Goal: Task Accomplishment & Management: Use online tool/utility

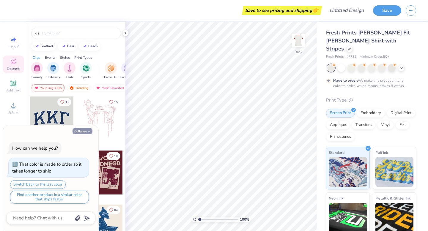
click at [85, 129] on button "Collapse" at bounding box center [82, 131] width 20 height 6
type textarea "x"
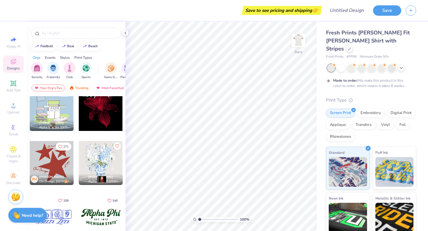
scroll to position [397, 0]
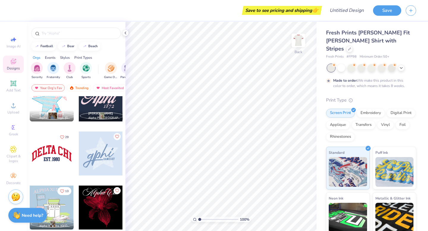
click at [44, 158] on div at bounding box center [52, 154] width 44 height 44
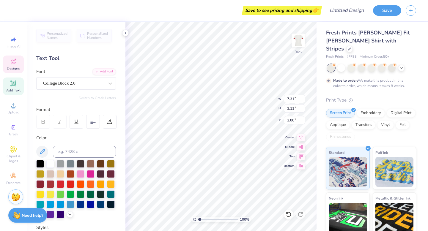
scroll to position [0, 0]
type textarea "D"
type textarea "Rush Bowls"
type input "2.94"
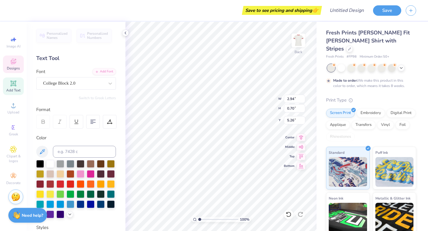
type input "0.70"
type input "5.26"
type textarea "est. 2004"
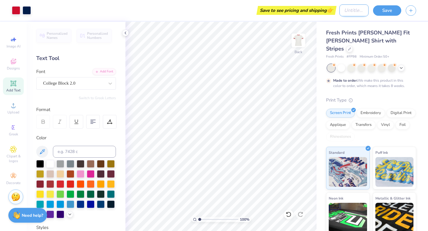
click at [359, 9] on input "Design Title" at bounding box center [353, 10] width 29 height 12
type input "Design 1 - Rush Bowls"
click at [383, 11] on button "Save" at bounding box center [387, 9] width 28 height 10
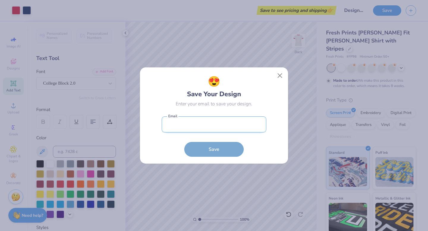
click at [195, 126] on input "email" at bounding box center [214, 124] width 105 height 16
type input "[EMAIL_ADDRESS][DOMAIN_NAME]"
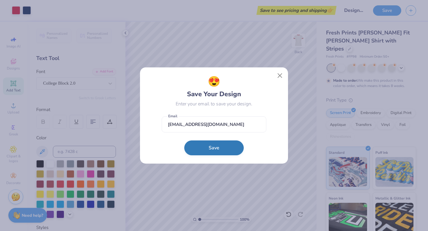
click at [200, 148] on button "Save" at bounding box center [213, 147] width 59 height 15
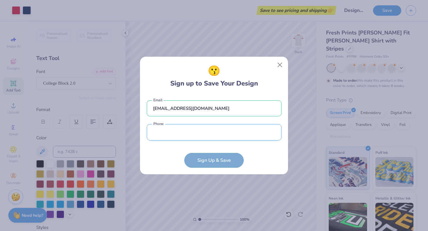
click at [188, 133] on input "tel" at bounding box center [214, 132] width 134 height 16
type input "(121) 977-9529"
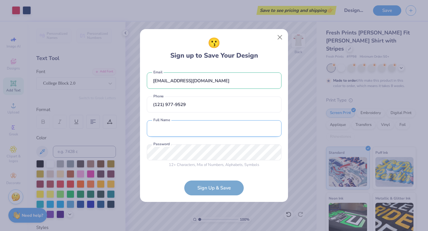
click at [192, 129] on input "text" at bounding box center [214, 128] width 134 height 16
type input "[PERSON_NAME]"
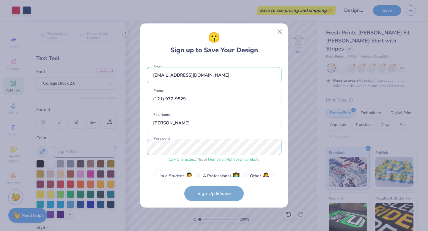
scroll to position [11, 0]
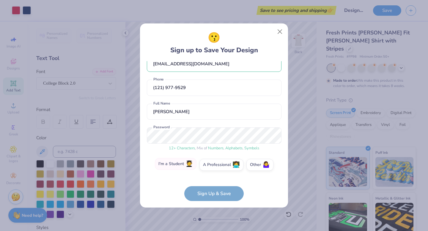
click at [176, 169] on label "I'm a Student 🧑‍🎓" at bounding box center [176, 164] width 42 height 12
click at [212, 176] on input "I'm a Student 🧑‍🎓" at bounding box center [214, 178] width 4 height 4
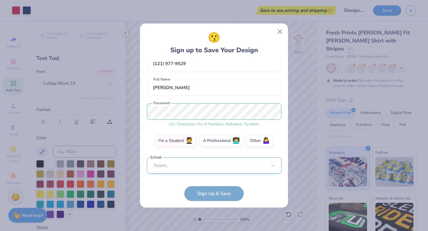
click at [192, 173] on div "Select..." at bounding box center [214, 165] width 134 height 16
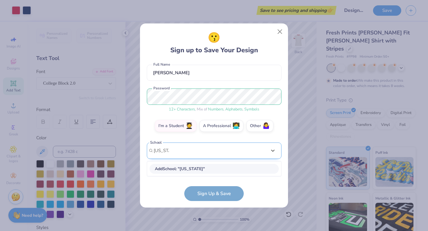
scroll to position [50, 0]
click at [209, 168] on div "[US_STATE][GEOGRAPHIC_DATA] [GEOGRAPHIC_DATA]" at bounding box center [213, 169] width 129 height 10
type input "[US_STATE][GEOGRAPHIC_DATA]"
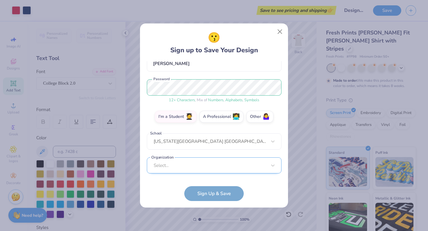
click at [208, 165] on div "Select..." at bounding box center [214, 165] width 134 height 16
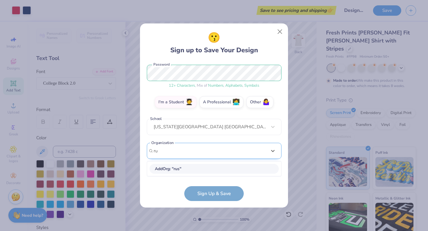
scroll to position [74, 0]
type input "r"
click at [172, 198] on form "[EMAIL_ADDRESS][DOMAIN_NAME] Email [PHONE_NUMBER] Phone [PERSON_NAME] Full Name…" at bounding box center [214, 131] width 134 height 140
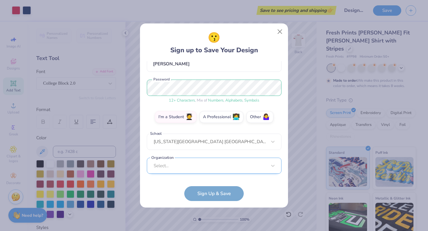
click at [248, 173] on div "[EMAIL_ADDRESS][DOMAIN_NAME] Email [PHONE_NUMBER] Phone [PERSON_NAME] Full Name…" at bounding box center [214, 118] width 134 height 115
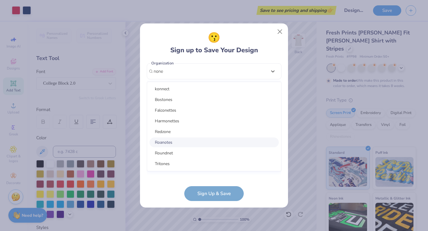
scroll to position [0, 0]
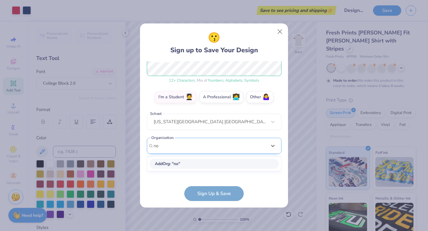
type input "n"
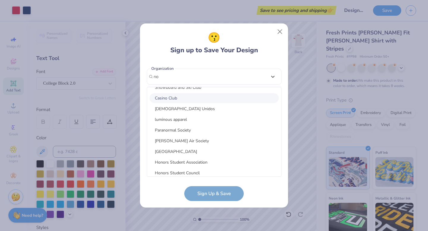
scroll to position [895, 0]
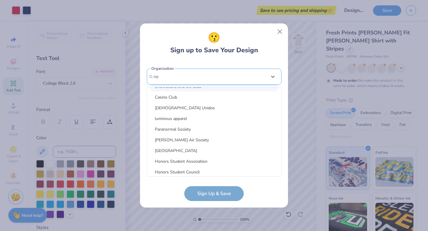
type input "n"
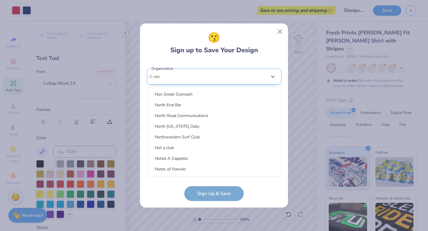
scroll to position [148, 0]
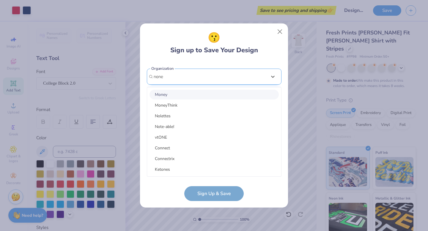
type input "none"
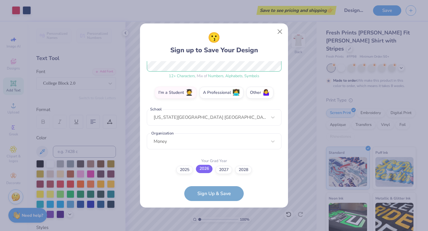
click at [200, 169] on label "2026" at bounding box center [204, 169] width 17 height 8
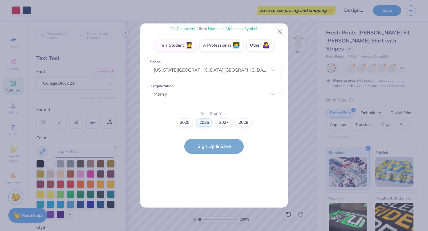
scroll to position [0, 0]
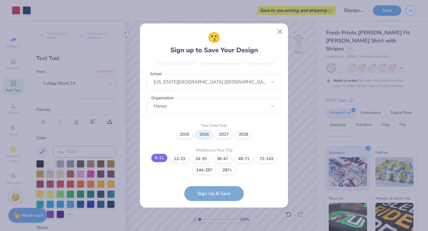
click at [161, 159] on label "6-11" at bounding box center [159, 158] width 16 height 8
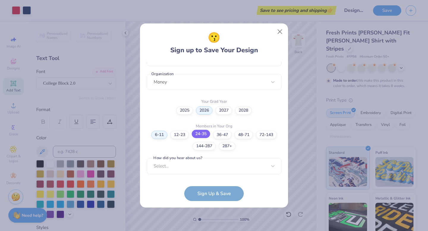
click at [199, 134] on label "24-35" at bounding box center [200, 134] width 18 height 8
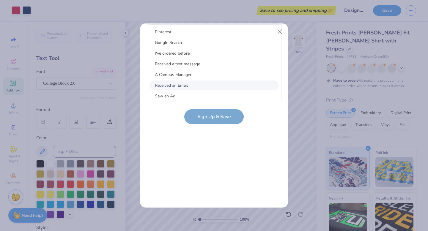
click at [189, 22] on div "Select..." at bounding box center [214, 14] width 134 height 16
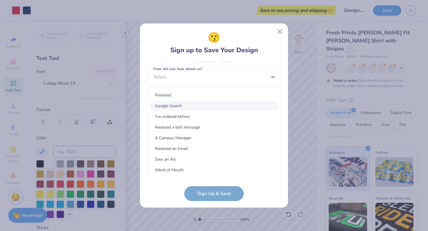
click at [176, 102] on div "Google Search" at bounding box center [213, 106] width 129 height 10
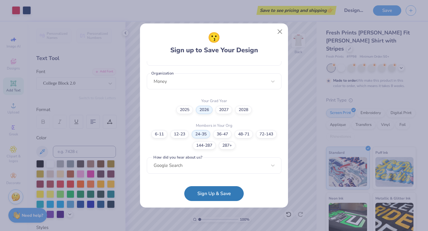
scroll to position [143, 0]
click at [198, 191] on button "Sign Up & Save" at bounding box center [213, 192] width 59 height 15
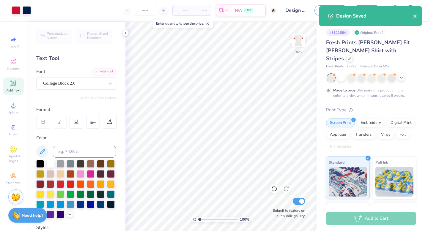
click at [414, 15] on icon "close" at bounding box center [415, 16] width 4 height 5
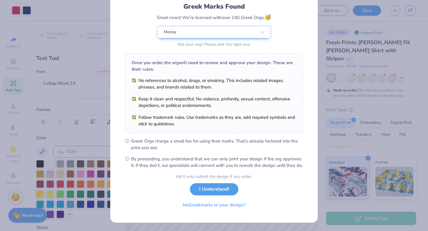
scroll to position [47, 0]
click at [202, 205] on button "No Greek marks in your design?" at bounding box center [214, 203] width 73 height 12
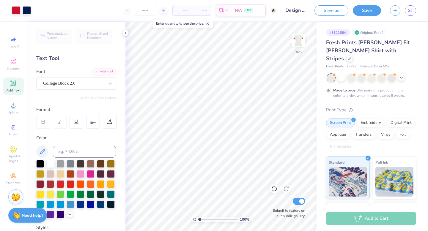
scroll to position [0, 0]
click at [361, 10] on button "Save" at bounding box center [366, 9] width 28 height 10
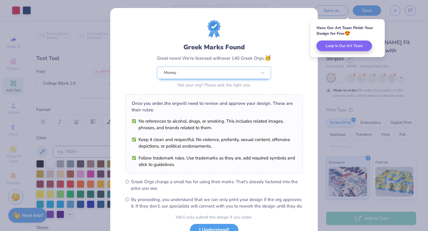
scroll to position [47, 0]
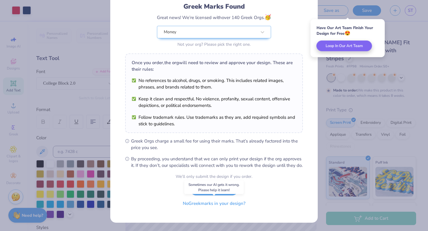
click at [204, 208] on button "No Greek marks in your design?" at bounding box center [214, 203] width 73 height 12
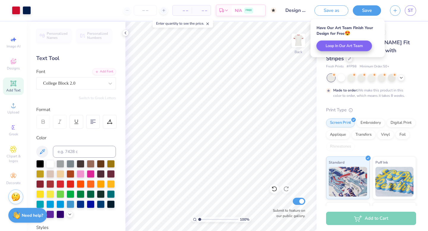
scroll to position [0, 0]
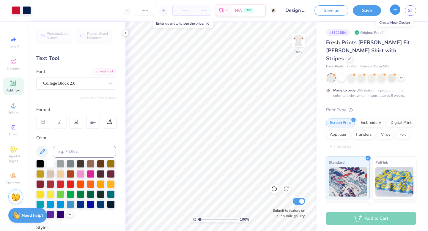
click at [392, 10] on icon "button" at bounding box center [394, 9] width 5 height 5
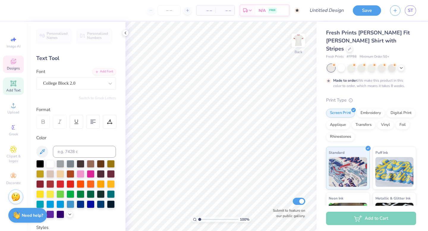
click at [5, 59] on div "Designs" at bounding box center [13, 65] width 21 height 18
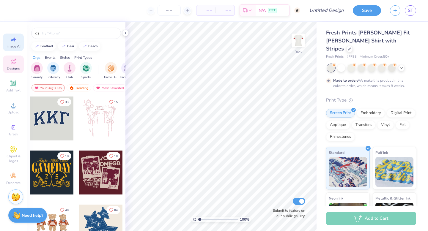
click at [12, 41] on icon at bounding box center [13, 39] width 7 height 7
select select "4"
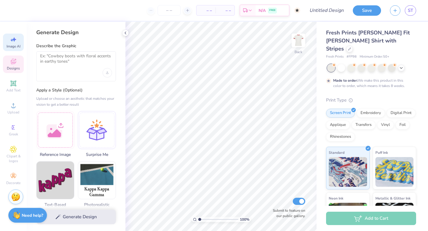
click at [7, 71] on div "Designs" at bounding box center [13, 65] width 21 height 18
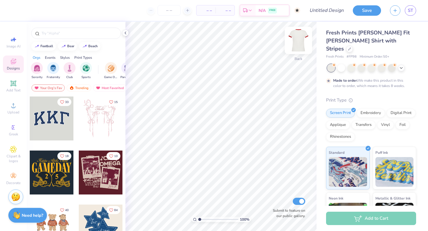
click at [301, 39] on img at bounding box center [298, 41] width 24 height 24
click at [351, 47] on icon at bounding box center [349, 48] width 3 height 3
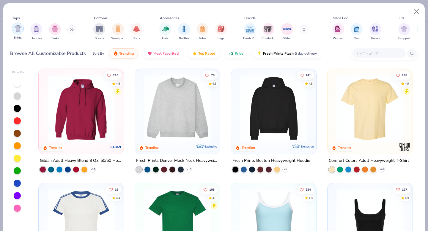
click at [15, 29] on img "filter for Shirts" at bounding box center [17, 28] width 7 height 7
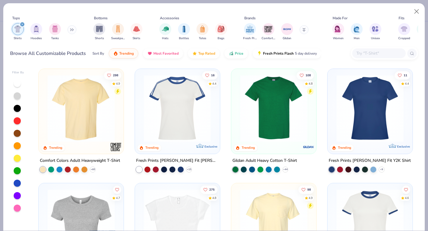
click at [68, 136] on img at bounding box center [31, 108] width 73 height 67
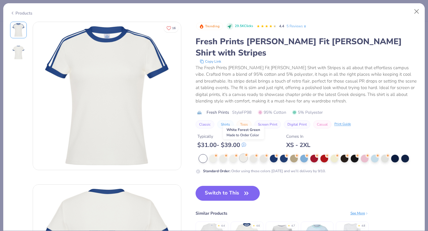
click at [244, 154] on div at bounding box center [243, 158] width 8 height 8
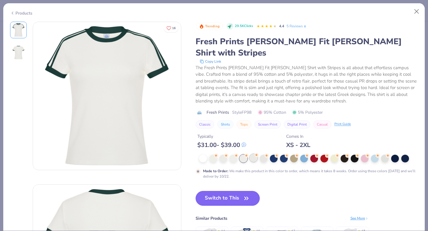
click at [254, 154] on div at bounding box center [253, 158] width 8 height 8
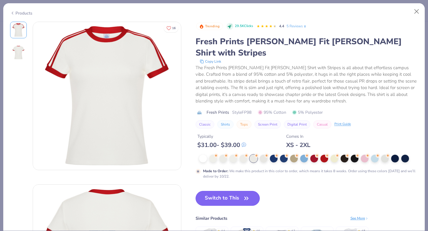
click at [214, 191] on button "Switch to This" at bounding box center [227, 198] width 64 height 15
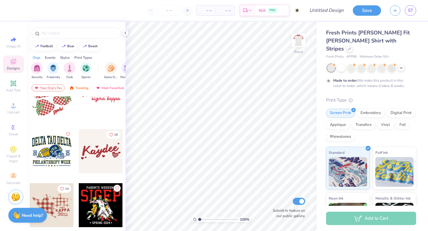
scroll to position [1679, 0]
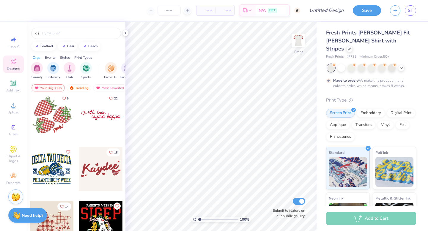
click at [95, 161] on div at bounding box center [101, 169] width 44 height 44
click at [300, 40] on img at bounding box center [298, 41] width 24 height 24
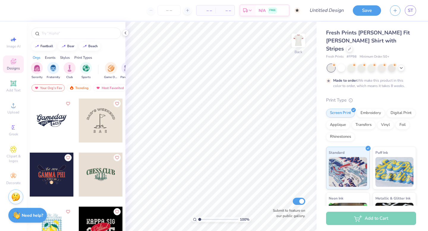
scroll to position [5941, 0]
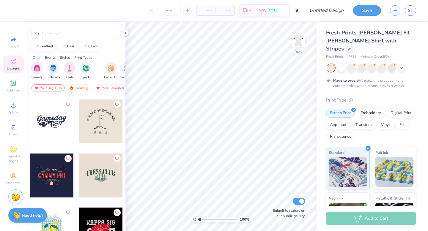
click at [64, 127] on div at bounding box center [52, 121] width 44 height 44
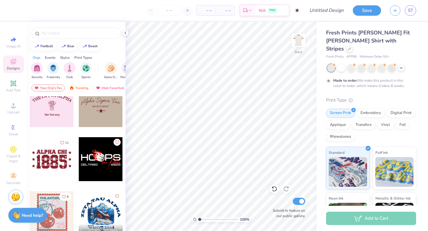
scroll to position [9944, 0]
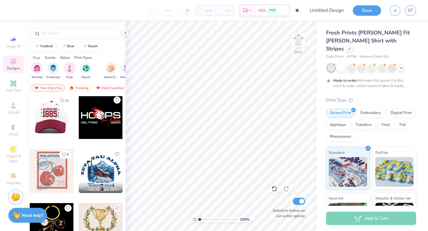
click at [50, 121] on div at bounding box center [51, 117] width 44 height 44
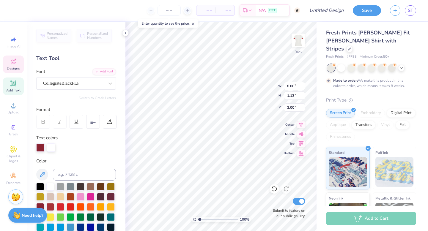
scroll to position [0, 0]
type textarea "A"
type textarea "rush bowls"
type input "8.03"
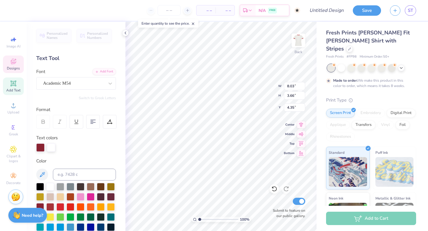
type input "3.66"
type input "4.35"
type textarea "1"
type textarea "x"
type textarea "i"
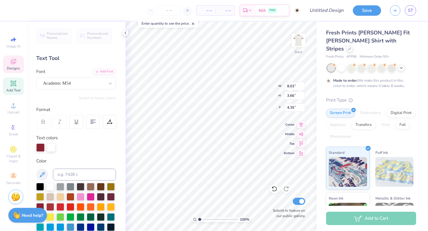
type textarea "r"
type textarea "iu"
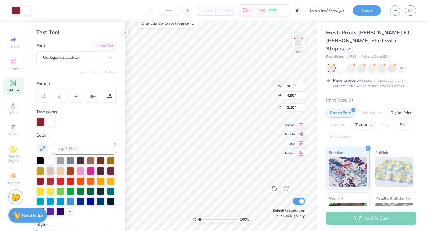
scroll to position [33, 0]
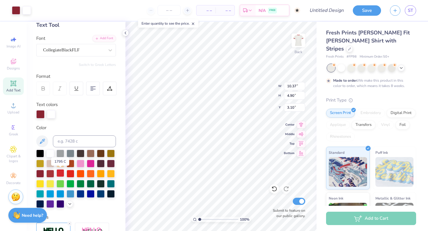
click at [60, 171] on div at bounding box center [60, 173] width 8 height 8
click at [51, 172] on div at bounding box center [50, 173] width 8 height 8
click at [60, 173] on div at bounding box center [60, 173] width 8 height 8
click at [61, 175] on div at bounding box center [60, 173] width 8 height 8
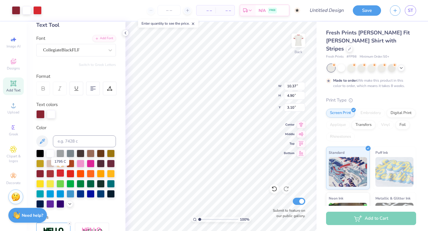
click at [60, 174] on div at bounding box center [60, 173] width 8 height 8
click at [60, 177] on div at bounding box center [60, 173] width 8 height 8
click at [60, 174] on div at bounding box center [60, 173] width 8 height 8
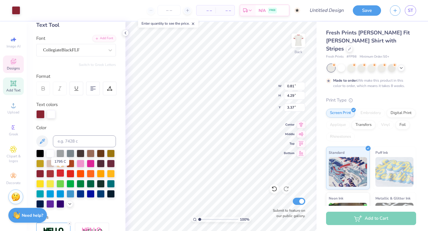
click at [60, 174] on div at bounding box center [60, 173] width 8 height 8
